Goal: Book appointment/travel/reservation: Book appointment/travel/reservation

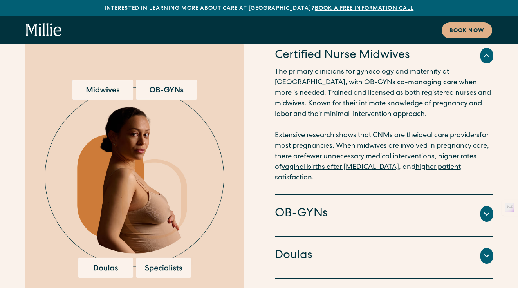
scroll to position [1535, 0]
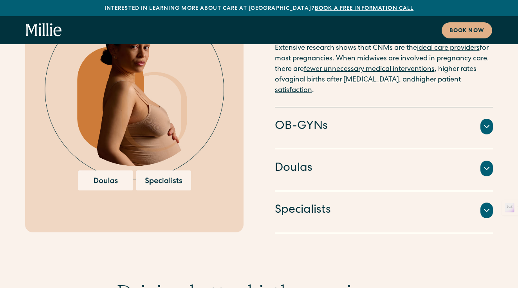
click at [343, 160] on div "Doulas" at bounding box center [384, 168] width 219 height 16
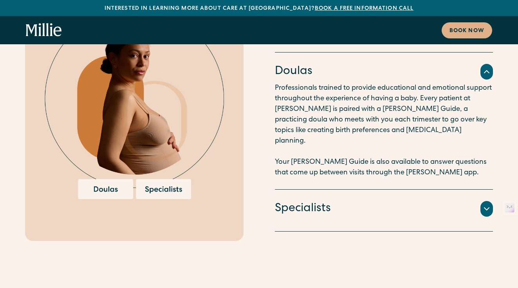
scroll to position [1603, 0]
click at [346, 200] on div "Specialists" at bounding box center [384, 208] width 219 height 16
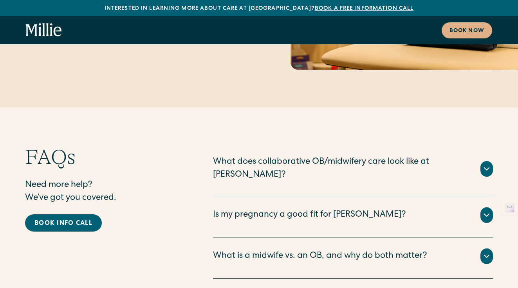
scroll to position [3761, 0]
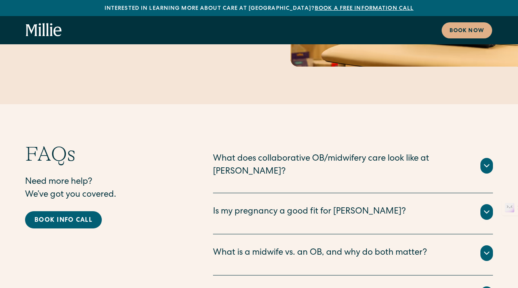
click at [363, 153] on div "What does collaborative OB/midwifery care look like at Millie?" at bounding box center [342, 166] width 258 height 26
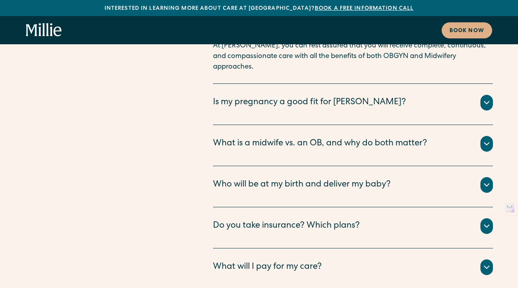
scroll to position [4104, 0]
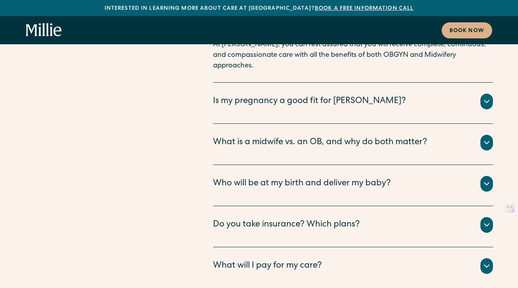
click at [378, 258] on div "What will I pay for my care?" at bounding box center [353, 266] width 280 height 16
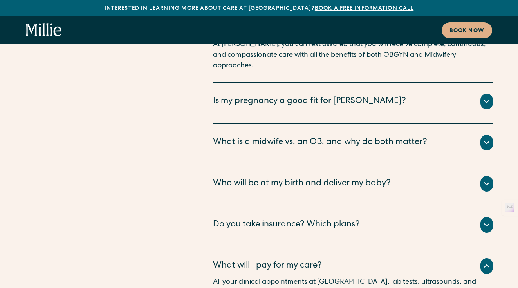
click at [377, 217] on div "Do you take insurance? Which plans?" at bounding box center [353, 225] width 280 height 16
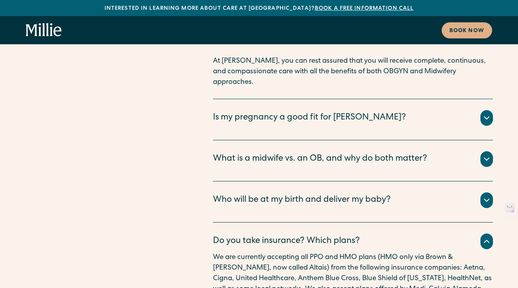
scroll to position [4086, 0]
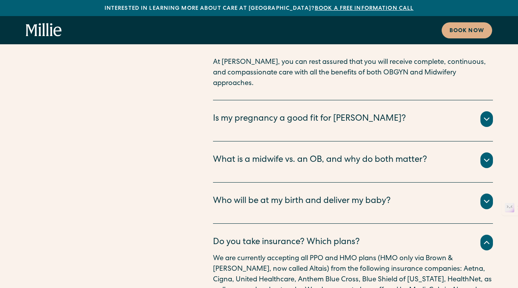
click at [379, 195] on div "Who will be at my birth and deliver my baby?" at bounding box center [302, 201] width 178 height 13
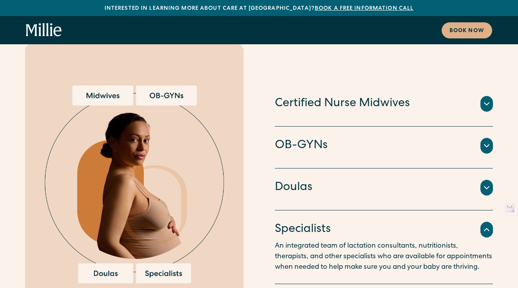
scroll to position [1499, 0]
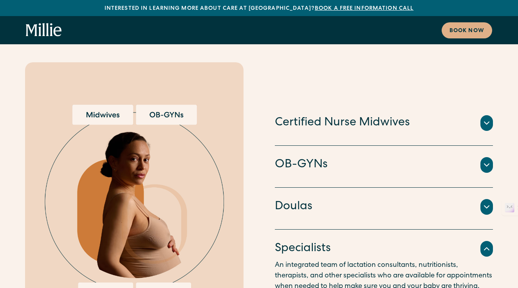
click at [326, 188] on div "Doulas Professionals trained to provide educational and emotional support throu…" at bounding box center [384, 209] width 219 height 42
click at [328, 146] on div "OB-GYNs Doctors and surgeons trained to perform cesarean sections, vacuum or fo…" at bounding box center [384, 167] width 219 height 42
click at [322, 157] on h4 "OB-GYNs" at bounding box center [301, 165] width 53 height 16
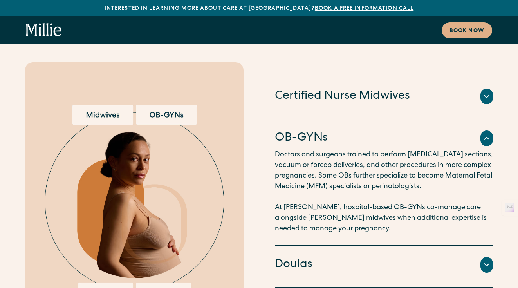
scroll to position [1481, 0]
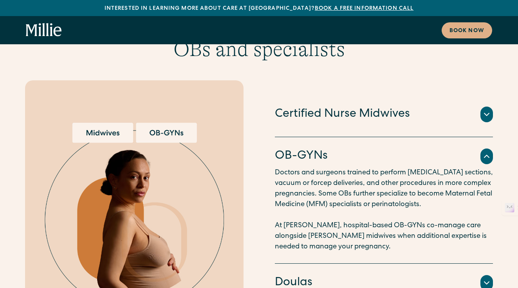
click at [331, 106] on h4 "Certified Nurse Midwives" at bounding box center [342, 114] width 135 height 16
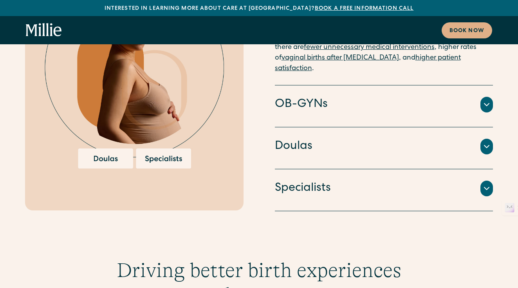
click at [332, 180] on div "Specialists" at bounding box center [384, 188] width 219 height 16
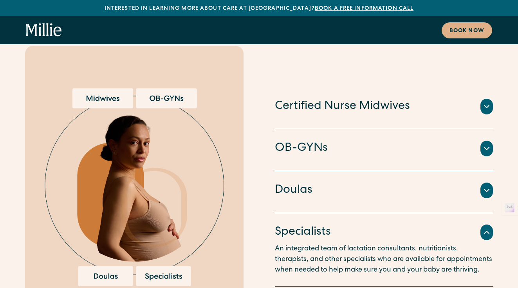
scroll to position [1503, 0]
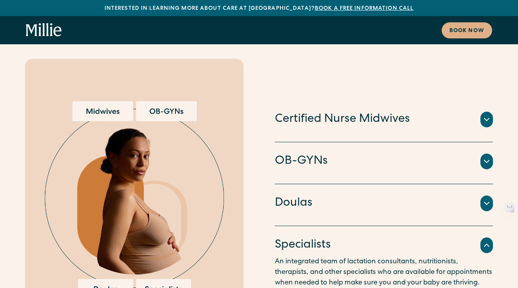
click at [334, 195] on div "Doulas" at bounding box center [384, 203] width 219 height 16
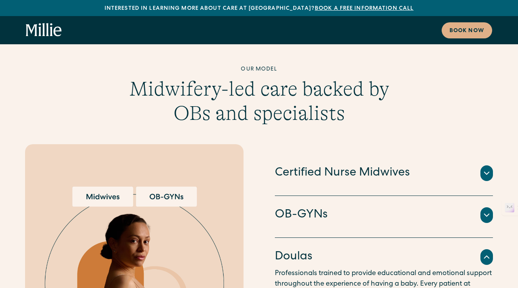
scroll to position [1417, 0]
click at [335, 207] on div "OB-GYNs" at bounding box center [384, 215] width 219 height 16
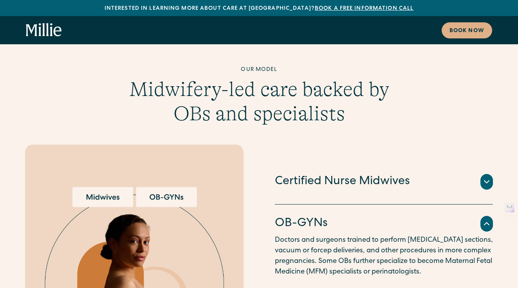
click at [343, 174] on h4 "Certified Nurse Midwives" at bounding box center [342, 182] width 135 height 16
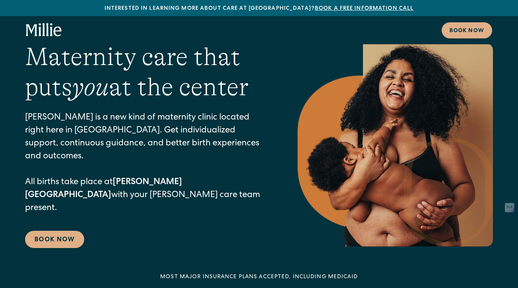
scroll to position [0, 0]
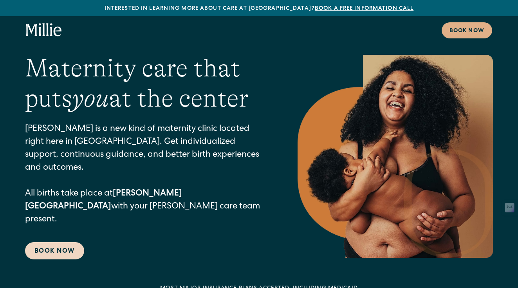
click at [53, 242] on link "Book Now" at bounding box center [54, 250] width 59 height 17
click at [62, 242] on link "Book Now" at bounding box center [54, 250] width 59 height 17
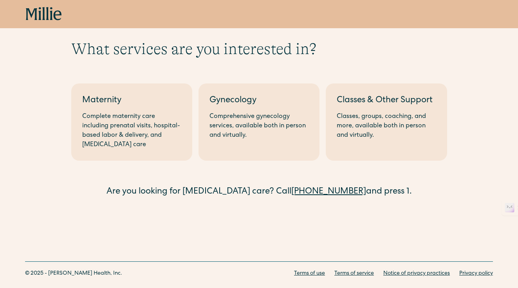
scroll to position [41, 0]
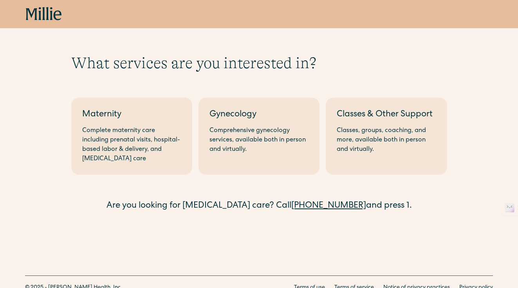
scroll to position [41, 0]
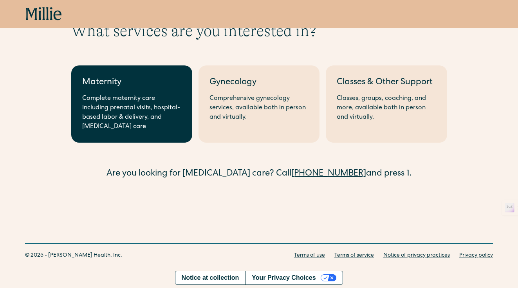
click at [119, 125] on div "Complete maternity care including prenatal visits, hospital-based labor & deliv…" at bounding box center [131, 113] width 99 height 38
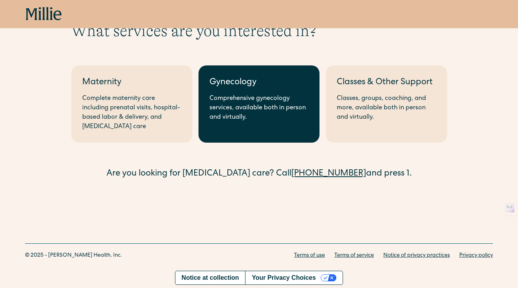
click at [256, 140] on link "Gynecology Comprehensive gynecology services, available both in person and virt…" at bounding box center [259, 103] width 121 height 77
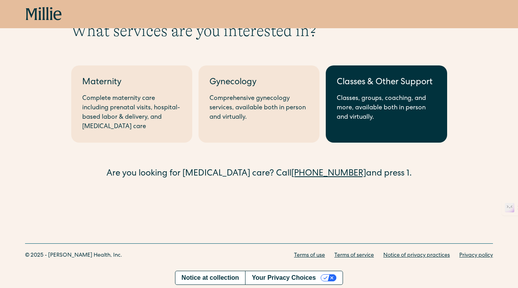
click at [362, 125] on link "Classes & Other Support Classes, groups, coaching, and more, available both in …" at bounding box center [386, 103] width 121 height 77
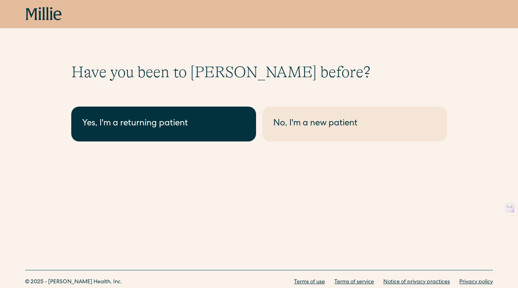
click at [153, 127] on div "Yes, I'm a returning patient" at bounding box center [163, 124] width 163 height 13
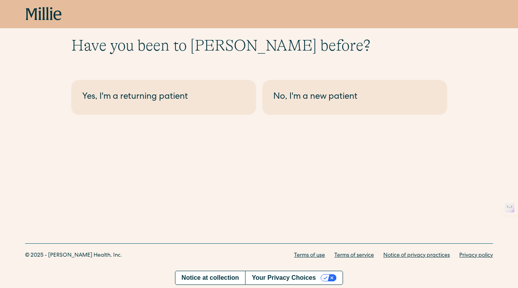
scroll to position [27, 0]
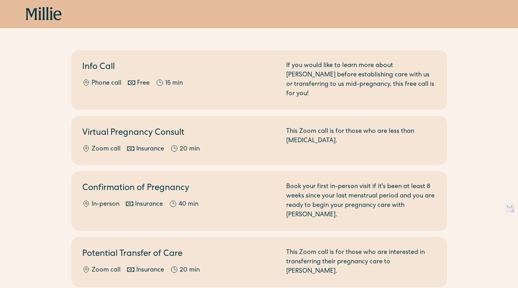
scroll to position [78, 0]
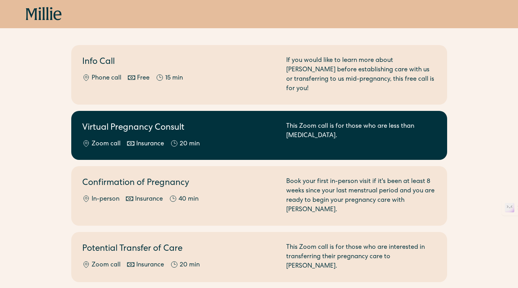
click at [151, 139] on div "Insurance" at bounding box center [150, 143] width 28 height 9
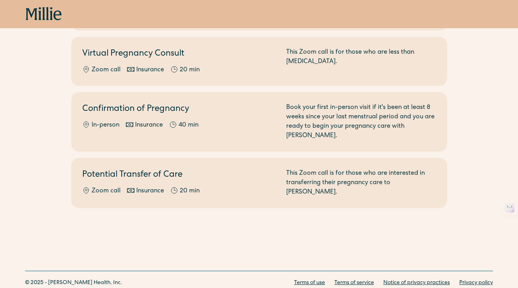
scroll to position [153, 0]
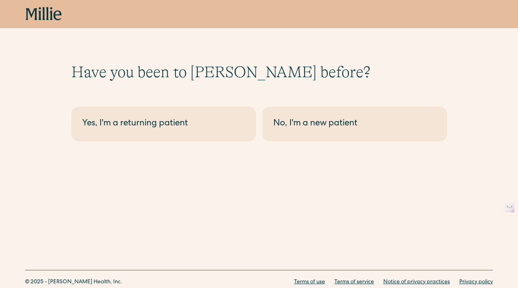
scroll to position [27, 0]
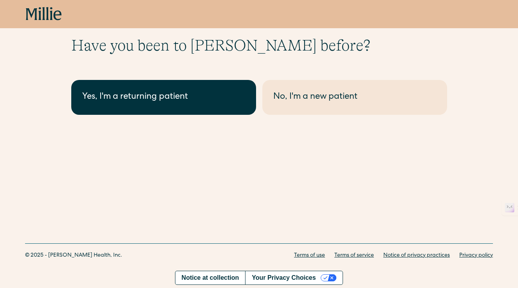
click at [214, 109] on link "Yes, I'm a returning patient" at bounding box center [163, 97] width 185 height 35
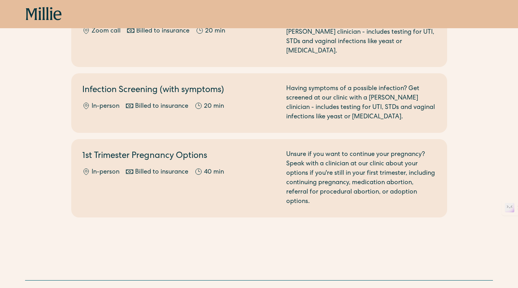
scroll to position [525, 0]
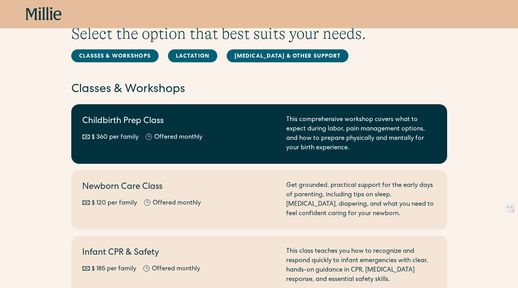
scroll to position [49, 0]
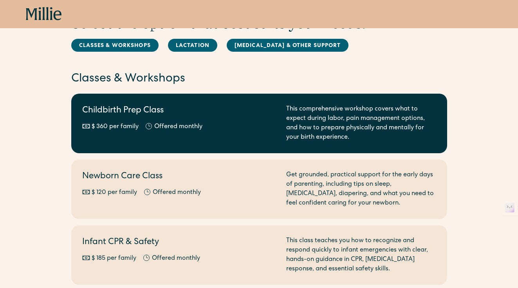
click at [241, 116] on h2 "Childbirth Prep Class" at bounding box center [179, 111] width 195 height 13
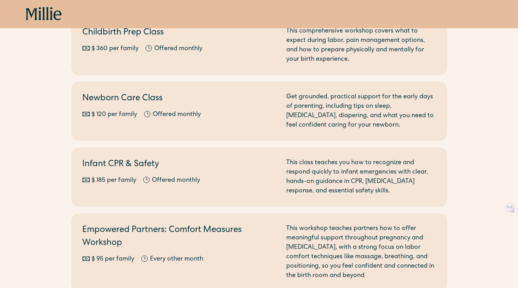
scroll to position [0, 0]
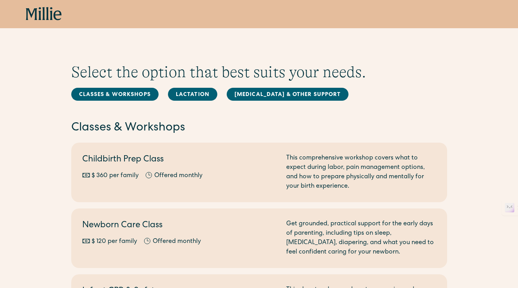
click at [49, 17] on icon at bounding box center [44, 14] width 36 height 14
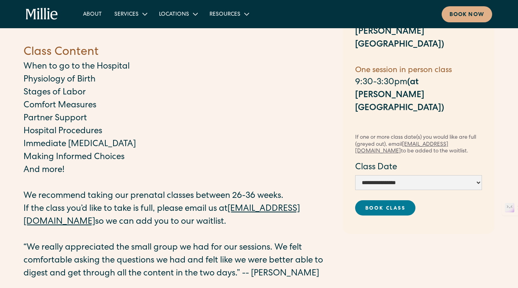
scroll to position [126, 0]
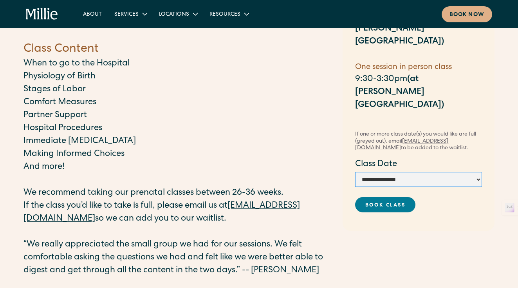
click at [408, 172] on select "**********" at bounding box center [418, 179] width 127 height 15
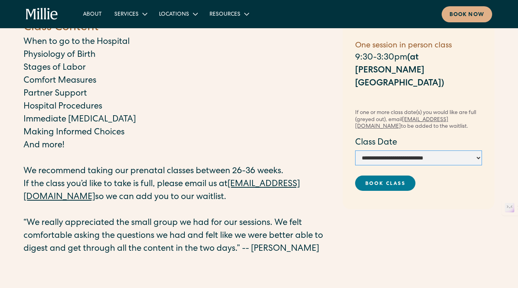
scroll to position [147, 0]
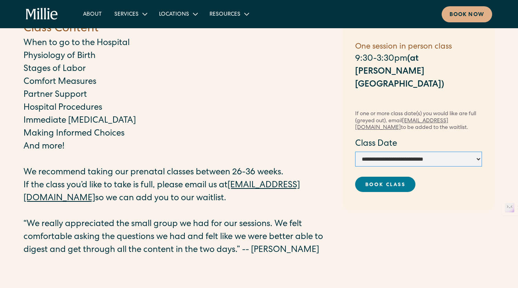
click at [382, 152] on select "**********" at bounding box center [418, 159] width 127 height 15
select select "**********"
click at [391, 177] on link "Book Class" at bounding box center [385, 184] width 60 height 15
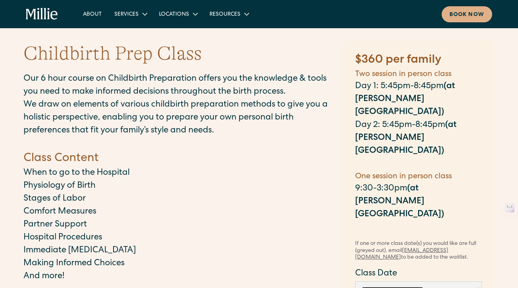
scroll to position [2, 0]
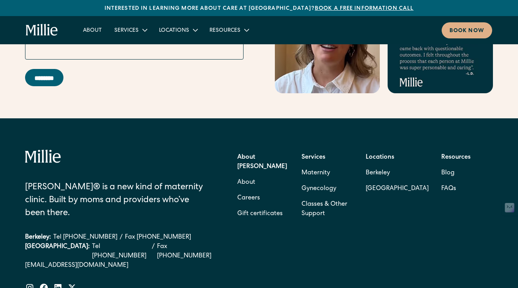
scroll to position [3096, 0]
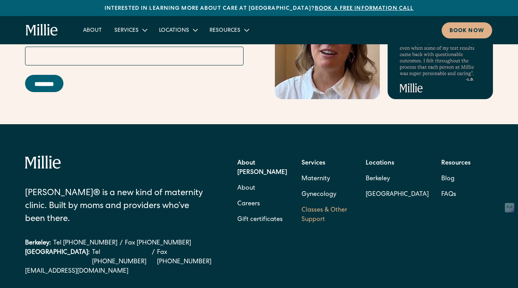
click at [327, 211] on link "Classes & Other Support" at bounding box center [328, 215] width 52 height 25
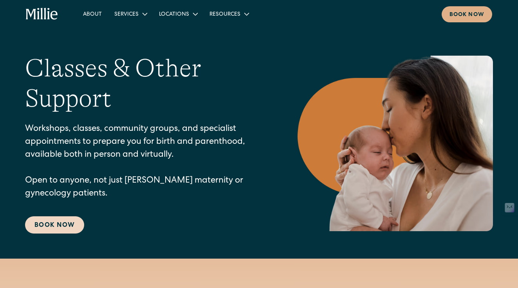
click at [66, 225] on link "Book Now" at bounding box center [54, 224] width 59 height 17
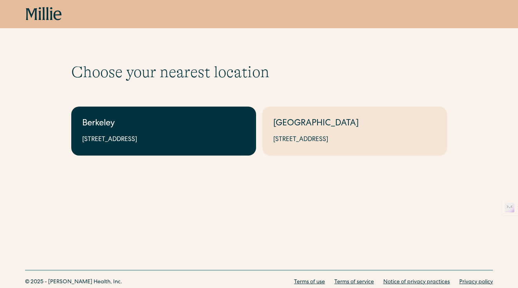
click at [141, 146] on link "Berkeley [STREET_ADDRESS]" at bounding box center [163, 131] width 185 height 49
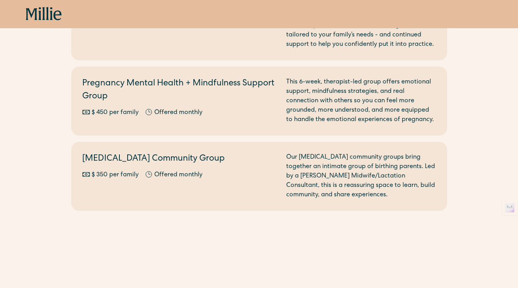
scroll to position [949, 0]
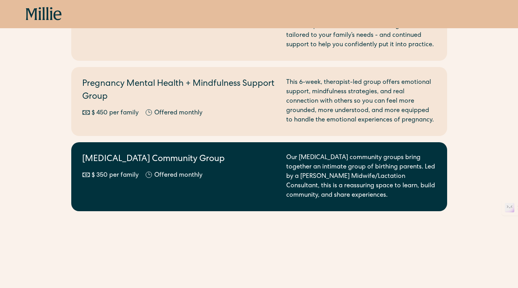
click at [192, 153] on h2 "Postpartum Community Group" at bounding box center [179, 159] width 195 height 13
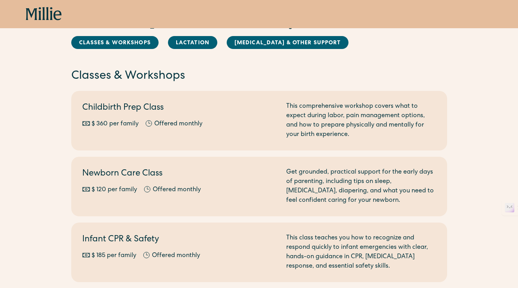
scroll to position [0, 0]
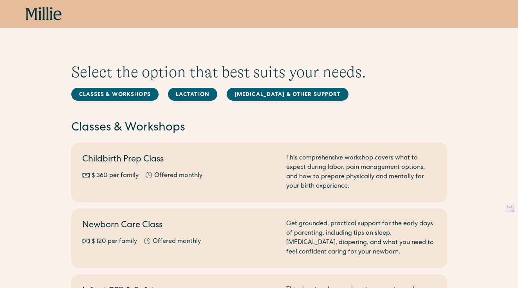
click at [44, 20] on icon at bounding box center [44, 14] width 36 height 14
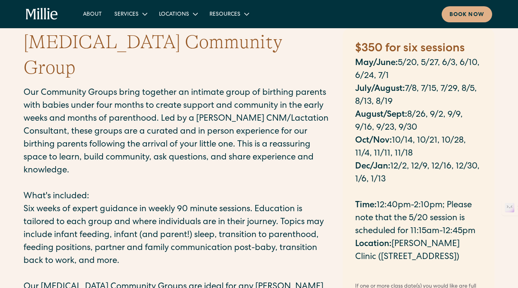
scroll to position [16, 0]
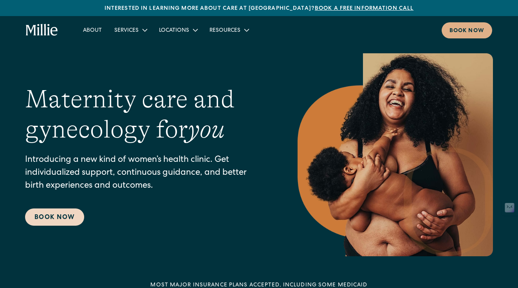
click at [55, 215] on link "Book Now" at bounding box center [54, 216] width 59 height 17
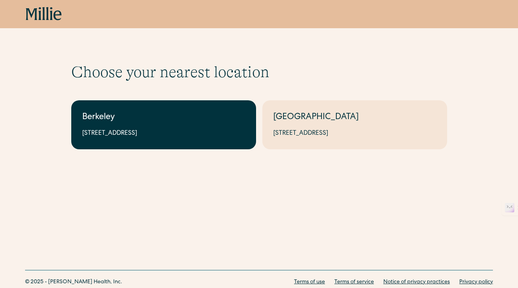
click at [185, 118] on div "Berkeley" at bounding box center [163, 117] width 163 height 13
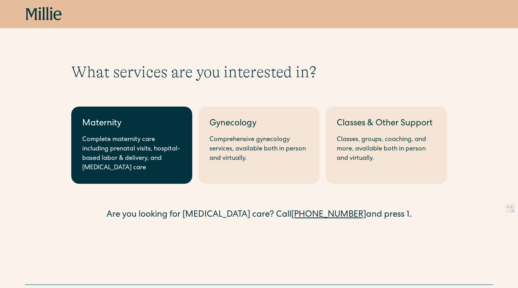
click at [158, 158] on div "Complete maternity care including prenatal visits, hospital-based labor & deliv…" at bounding box center [131, 154] width 99 height 38
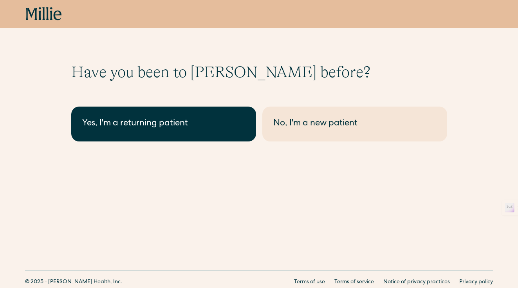
click at [165, 131] on link "Yes, I'm a returning patient" at bounding box center [163, 124] width 185 height 35
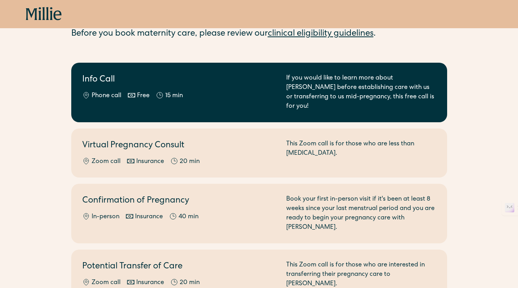
scroll to position [110, 0]
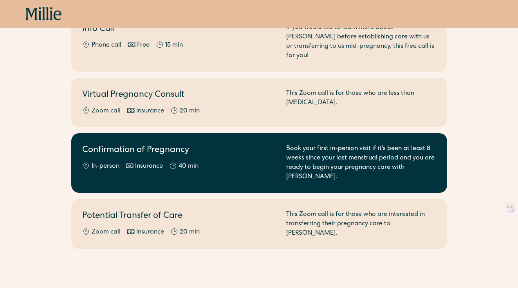
click at [203, 162] on div "In-person Insurance 40 min" at bounding box center [179, 166] width 195 height 9
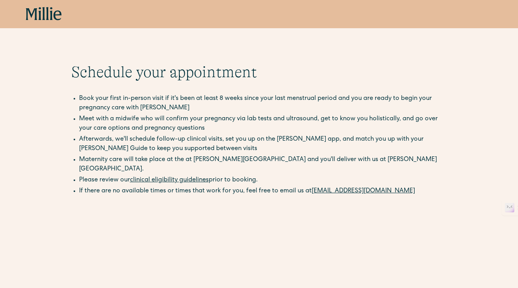
click at [49, 20] on icon at bounding box center [44, 14] width 36 height 14
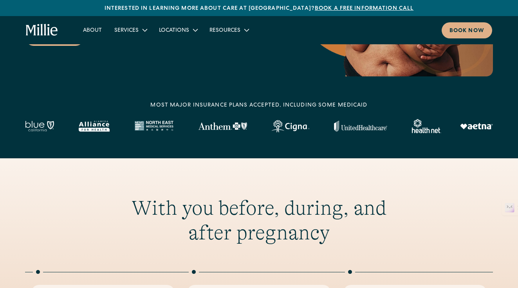
scroll to position [182, 0]
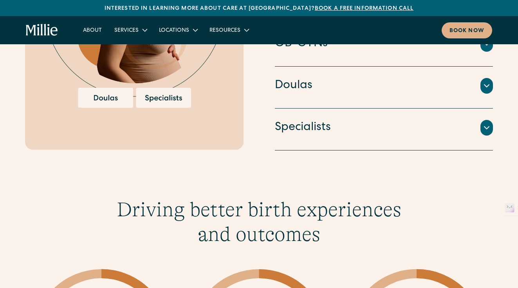
click at [328, 85] on div "Doulas" at bounding box center [384, 86] width 219 height 16
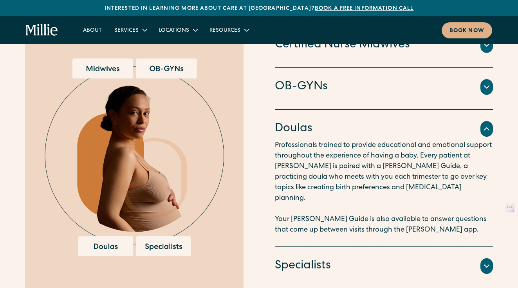
scroll to position [839, 0]
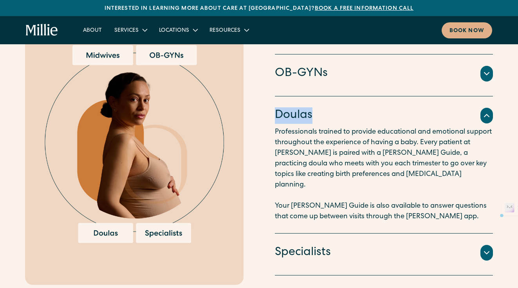
drag, startPoint x: 275, startPoint y: 116, endPoint x: 320, endPoint y: 117, distance: 44.7
click at [320, 117] on div "Doulas" at bounding box center [384, 115] width 219 height 16
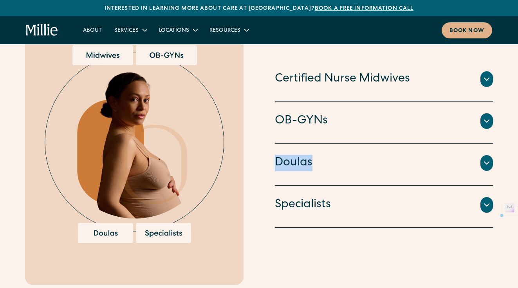
click at [301, 158] on h4 "Doulas" at bounding box center [294, 163] width 38 height 16
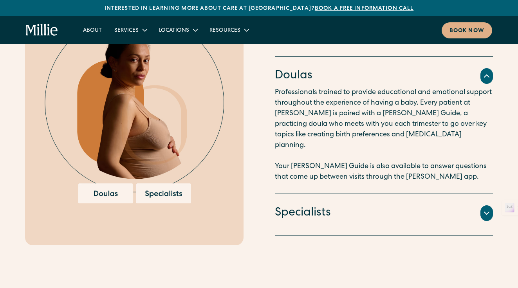
scroll to position [917, 0]
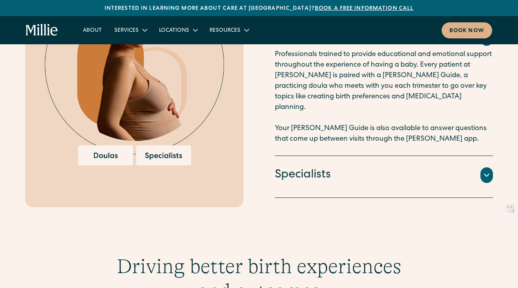
click at [302, 167] on h4 "Specialists" at bounding box center [303, 175] width 56 height 16
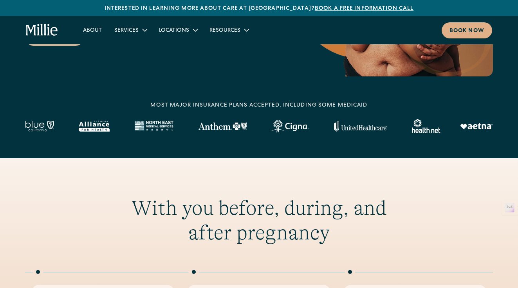
scroll to position [114, 0]
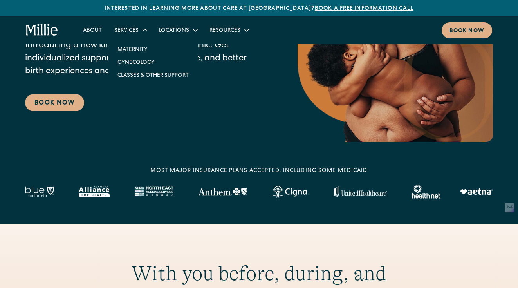
click at [118, 32] on div "Services" at bounding box center [126, 31] width 24 height 8
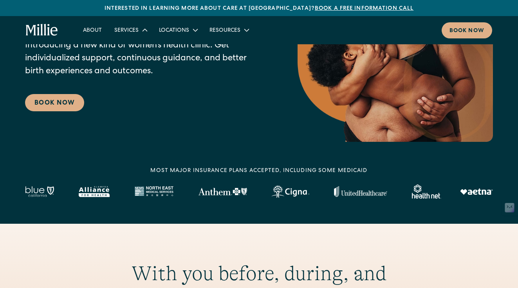
click at [125, 33] on div "Services" at bounding box center [126, 31] width 24 height 8
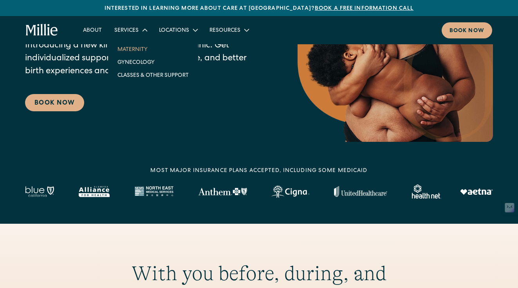
click at [138, 47] on link "Maternity" at bounding box center [153, 49] width 84 height 13
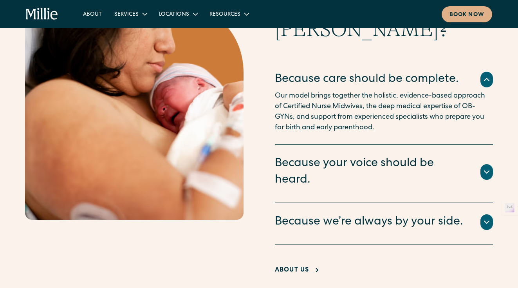
scroll to position [1495, 0]
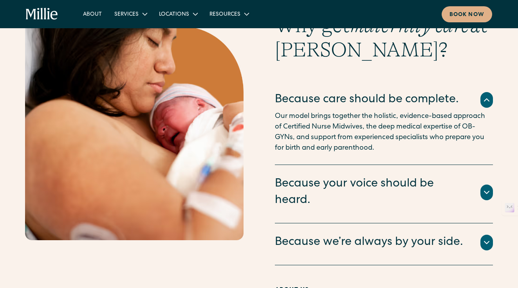
click at [349, 179] on div "Because your voice should be heard." at bounding box center [373, 192] width 197 height 33
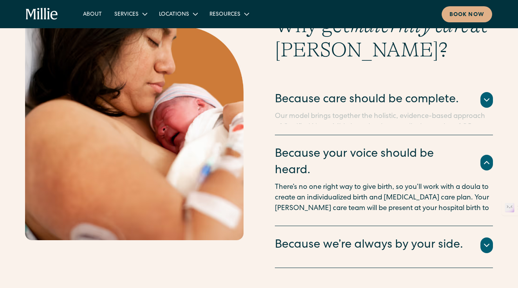
scroll to position [1543, 0]
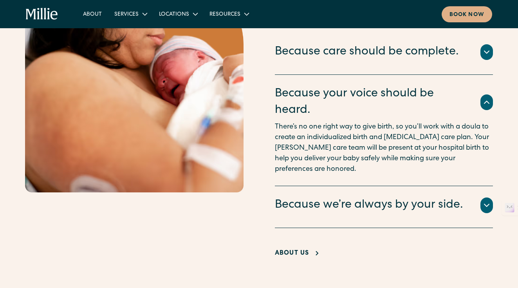
click at [349, 214] on div "Pregnancy is a long journey, but with Millie, you’ll have continuous guidance a…" at bounding box center [384, 215] width 219 height 3
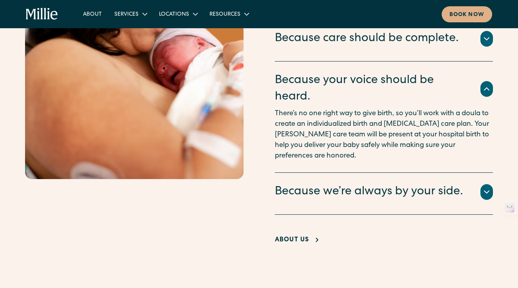
click at [350, 184] on div "Because we’re always by your side." at bounding box center [369, 192] width 188 height 16
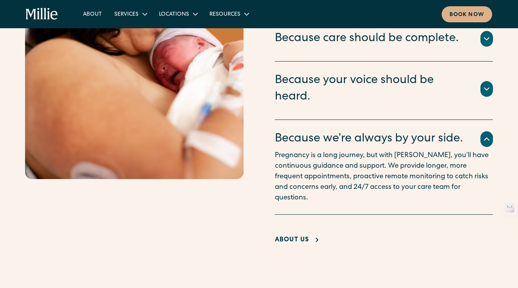
click at [286, 235] on div "About Us" at bounding box center [292, 239] width 34 height 9
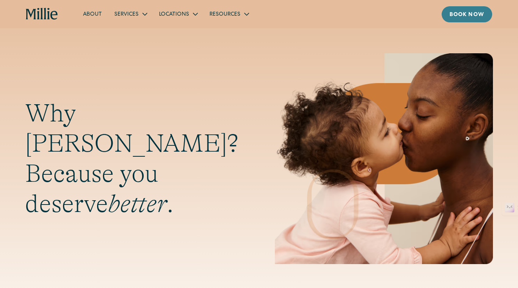
click at [465, 18] on div "Book now" at bounding box center [467, 15] width 35 height 8
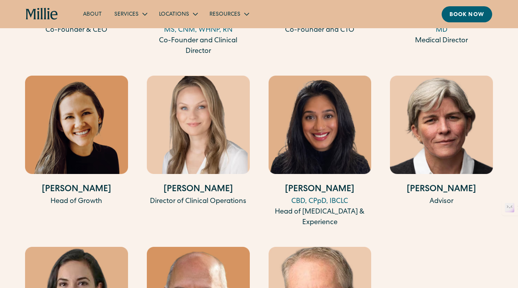
scroll to position [1689, 0]
